Goal: Find specific page/section

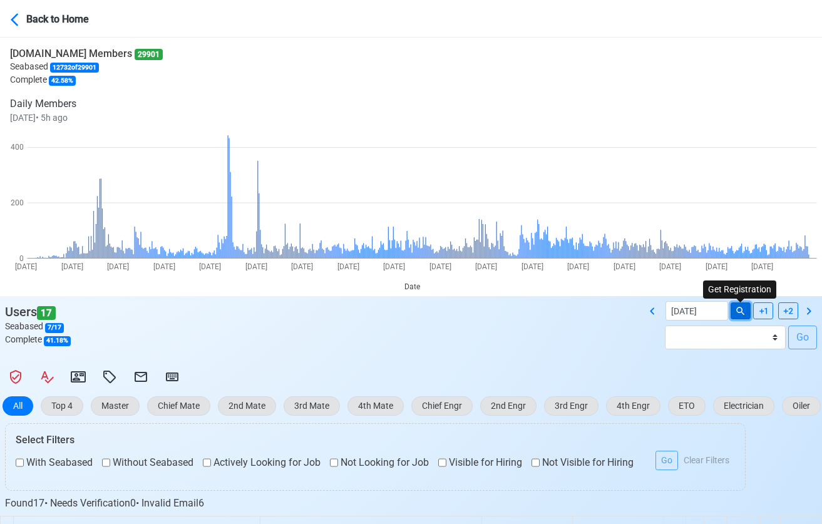
click at [741, 313] on icon at bounding box center [740, 310] width 11 height 11
click at [652, 309] on icon at bounding box center [652, 310] width 4 height 7
click at [807, 309] on icon at bounding box center [809, 310] width 4 height 7
type input "[DATE]"
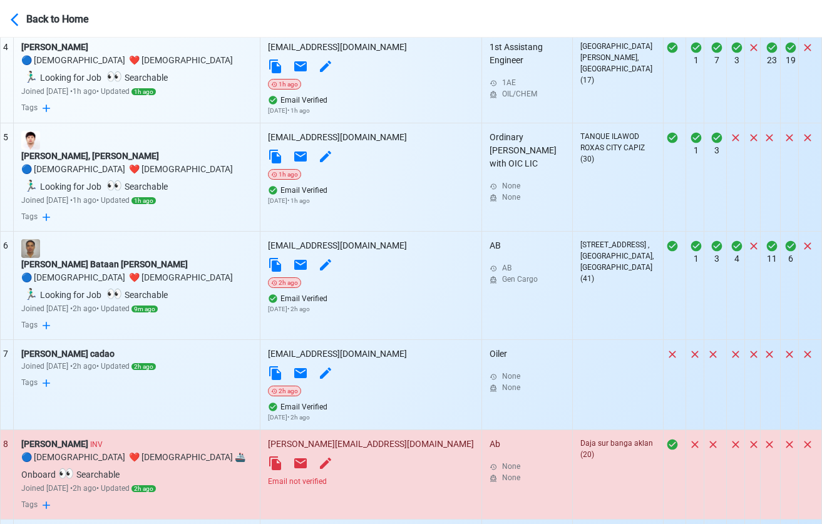
scroll to position [1015, 0]
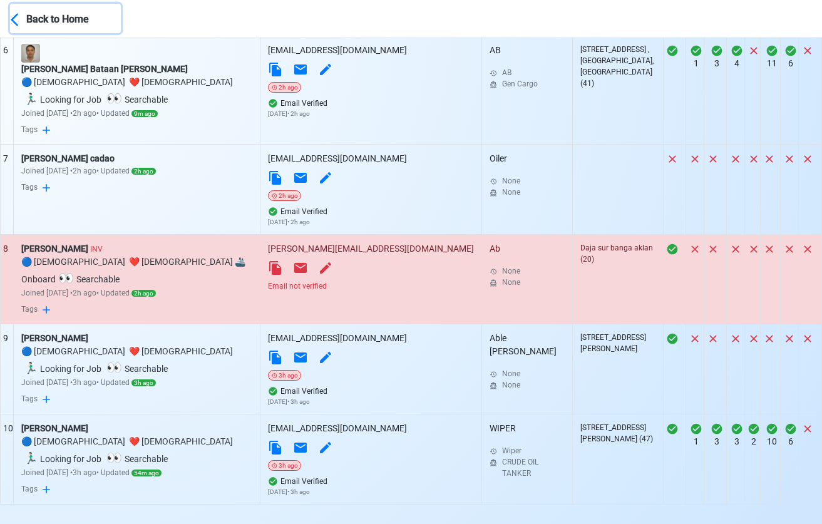
click at [33, 24] on div "Back to Home" at bounding box center [73, 18] width 94 height 18
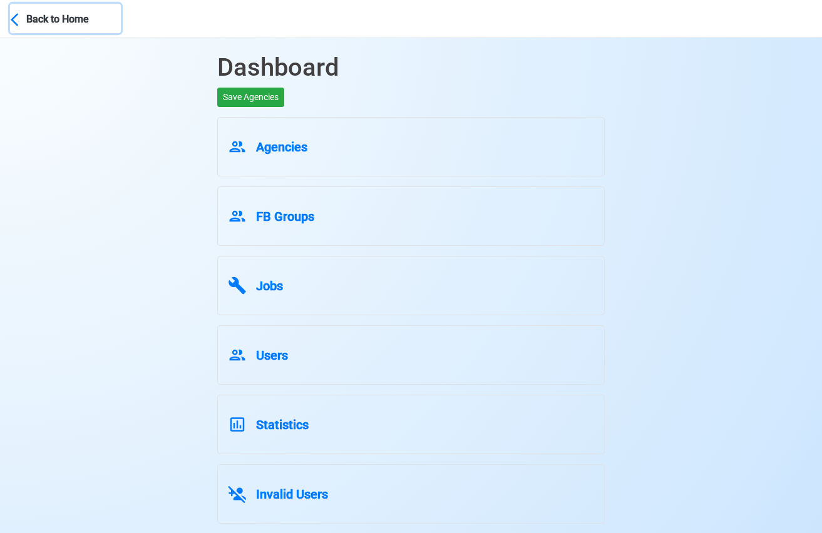
click at [33, 24] on div "Back to Home" at bounding box center [73, 18] width 94 height 18
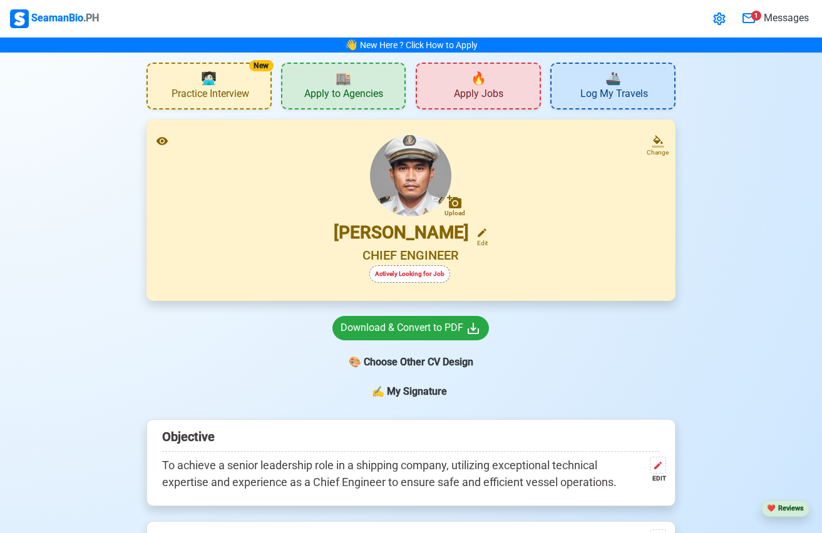
click at [753, 21] on icon at bounding box center [748, 18] width 13 height 10
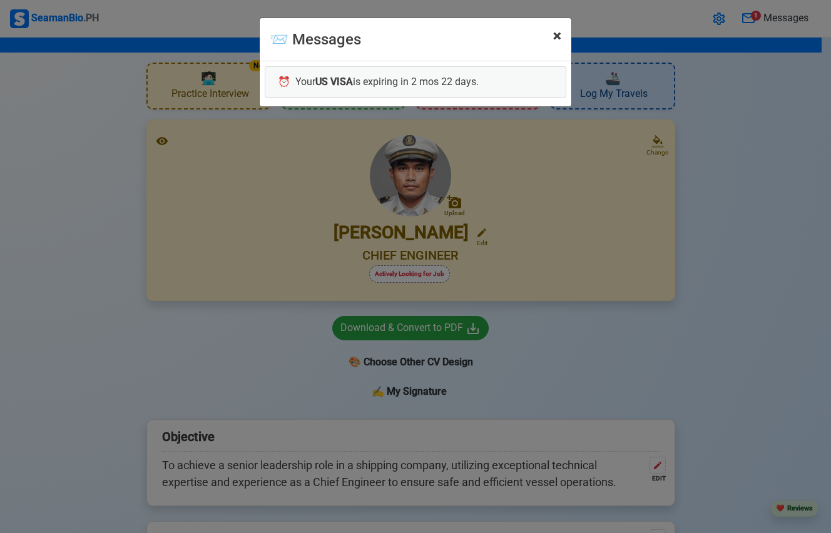
click at [562, 42] on button "× Close" at bounding box center [557, 35] width 28 height 35
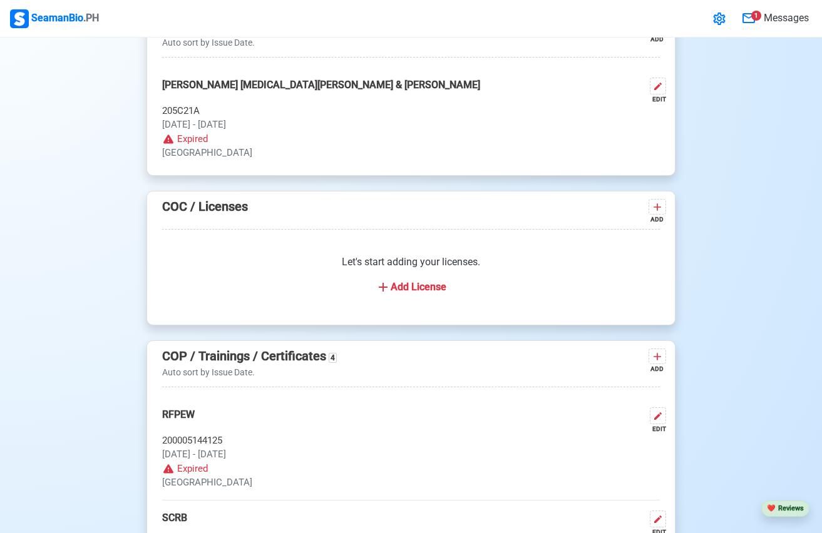
scroll to position [1156, 0]
